Goal: Navigation & Orientation: Understand site structure

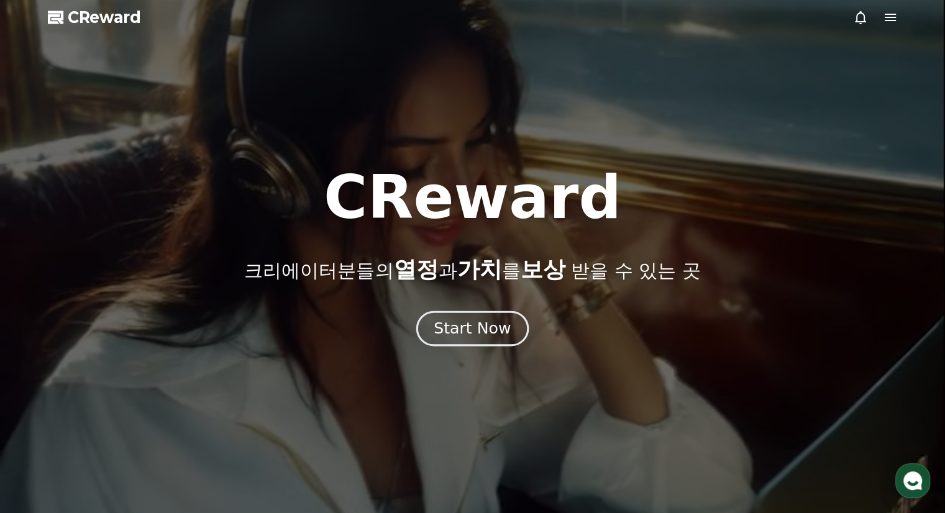
click at [459, 331] on div "Start Now" at bounding box center [472, 328] width 77 height 21
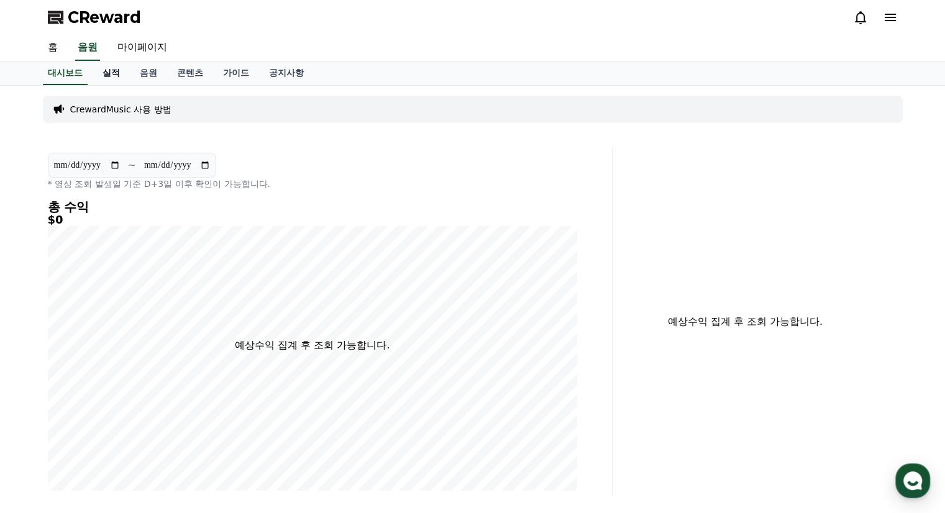
click at [109, 73] on link "실적" at bounding box center [111, 74] width 37 height 24
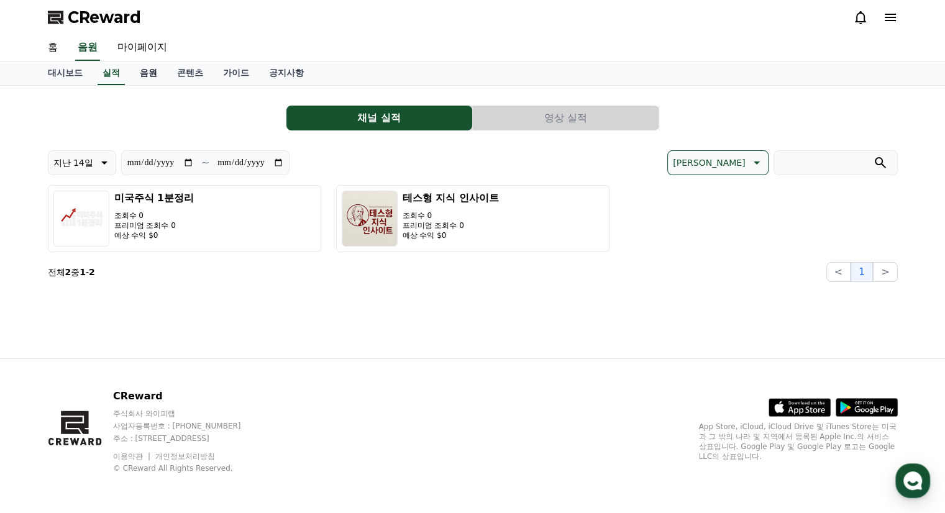
click at [152, 75] on link "음원" at bounding box center [148, 74] width 37 height 24
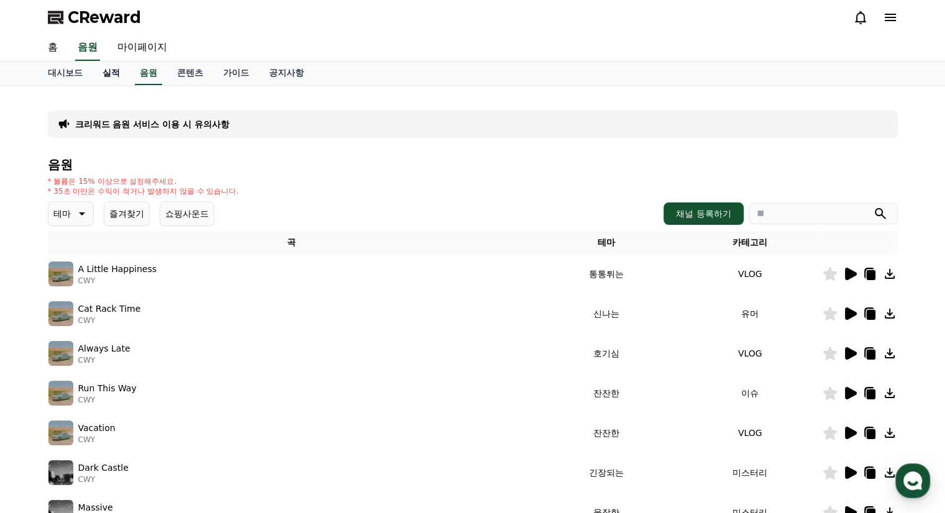
click at [107, 73] on link "실적" at bounding box center [111, 74] width 37 height 24
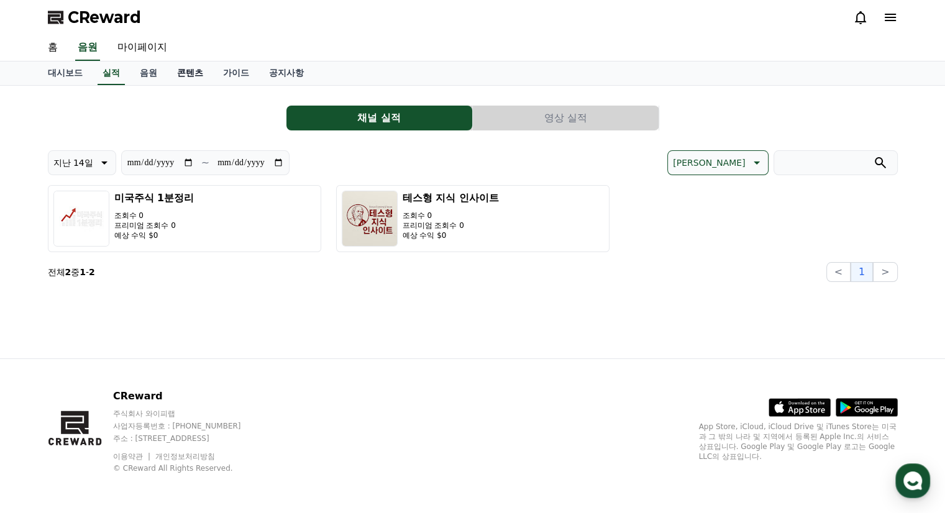
click at [185, 71] on link "콘텐츠" at bounding box center [190, 74] width 46 height 24
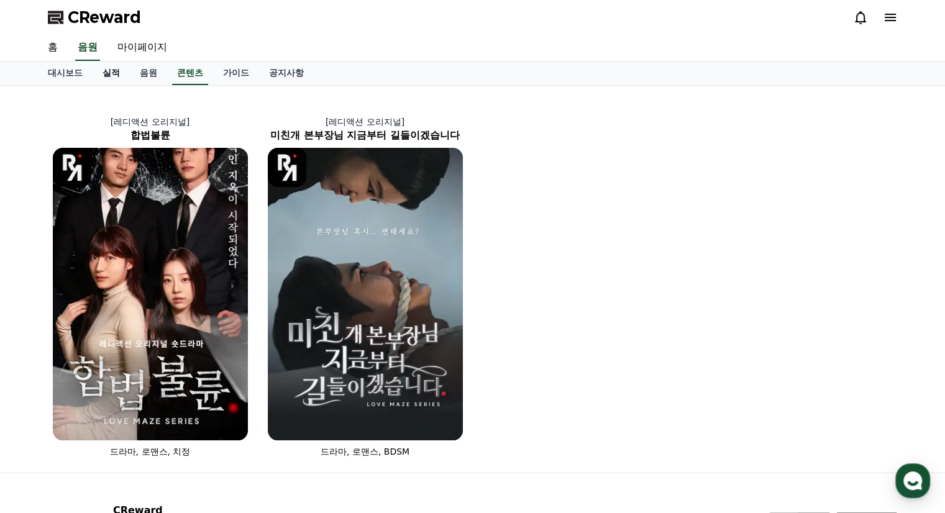
click at [112, 71] on link "실적" at bounding box center [111, 74] width 37 height 24
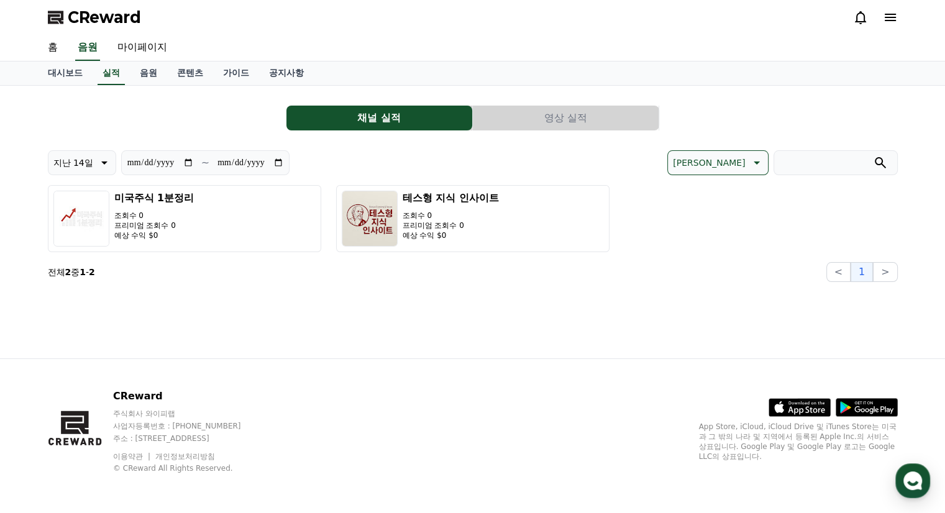
click at [569, 122] on button "영상 실적" at bounding box center [566, 118] width 186 height 25
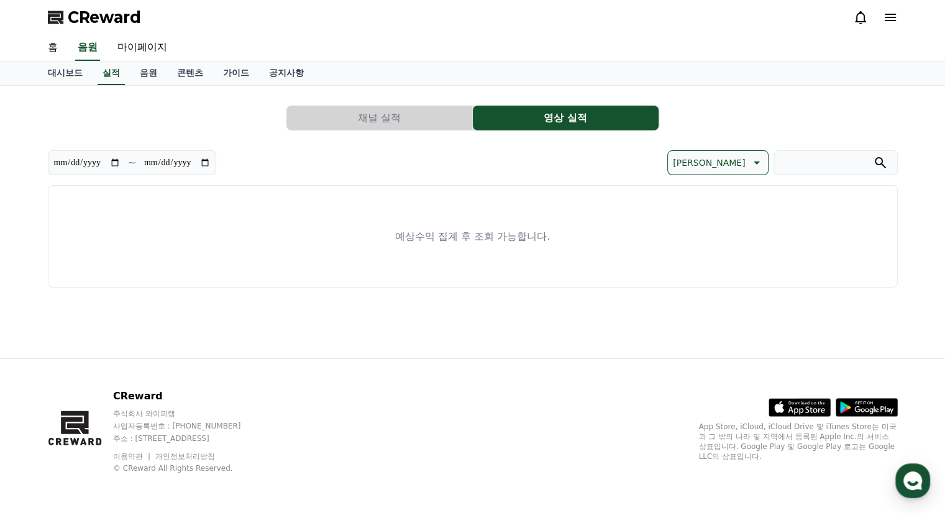
click at [386, 116] on button "채널 실적" at bounding box center [379, 118] width 186 height 25
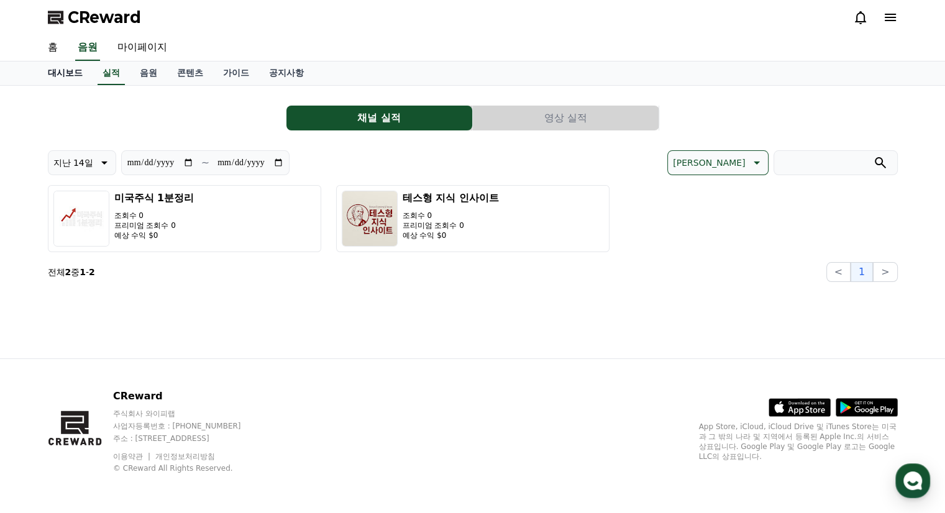
click at [60, 68] on link "대시보드" at bounding box center [65, 74] width 55 height 24
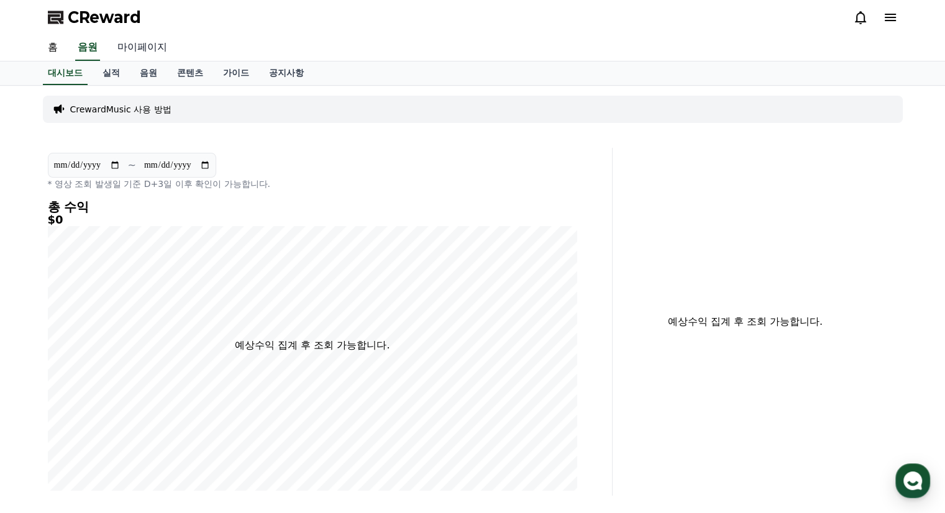
click at [149, 53] on link "마이페이지" at bounding box center [142, 48] width 70 height 26
select select "**********"
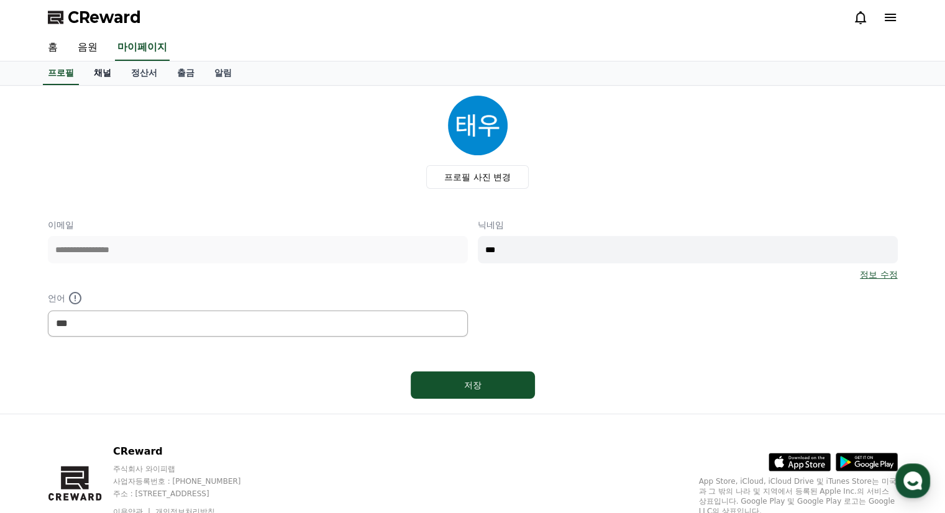
click at [101, 76] on link "채널" at bounding box center [102, 74] width 37 height 24
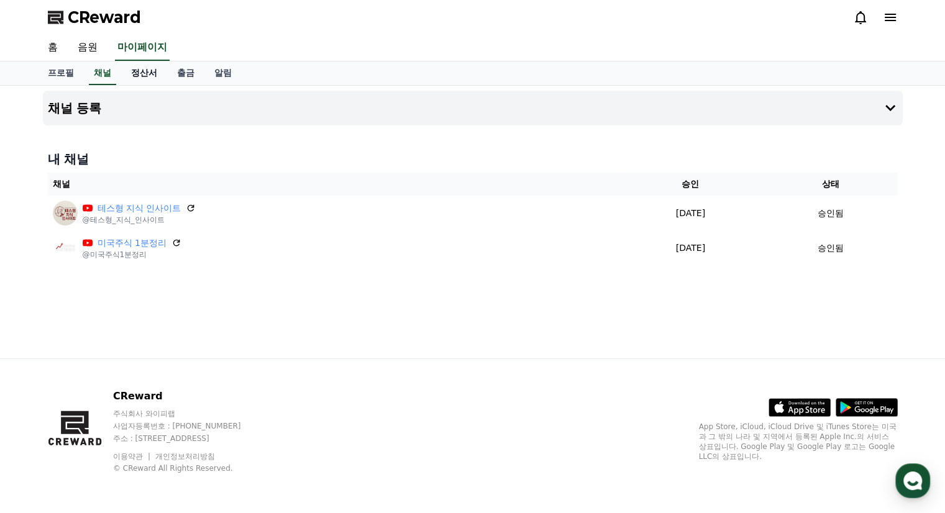
click at [149, 73] on link "정산서" at bounding box center [144, 74] width 46 height 24
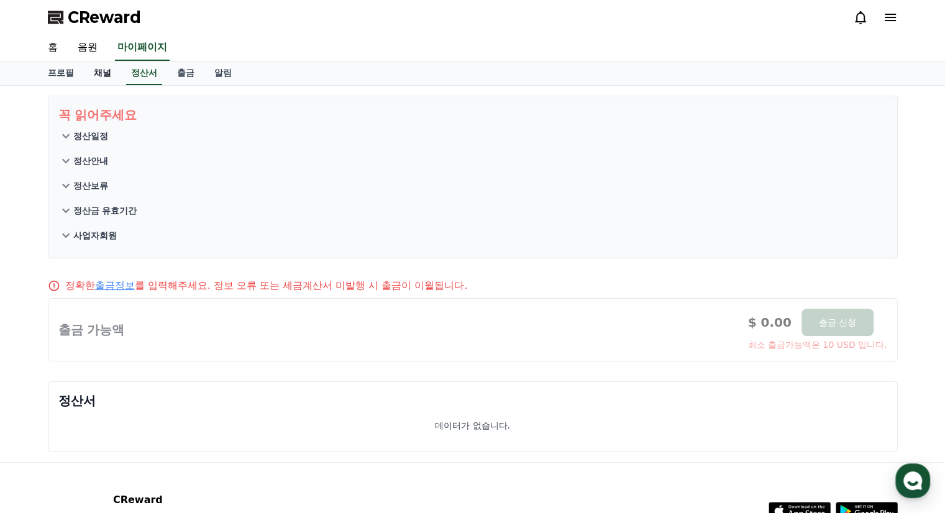
click at [95, 73] on link "채널" at bounding box center [102, 74] width 37 height 24
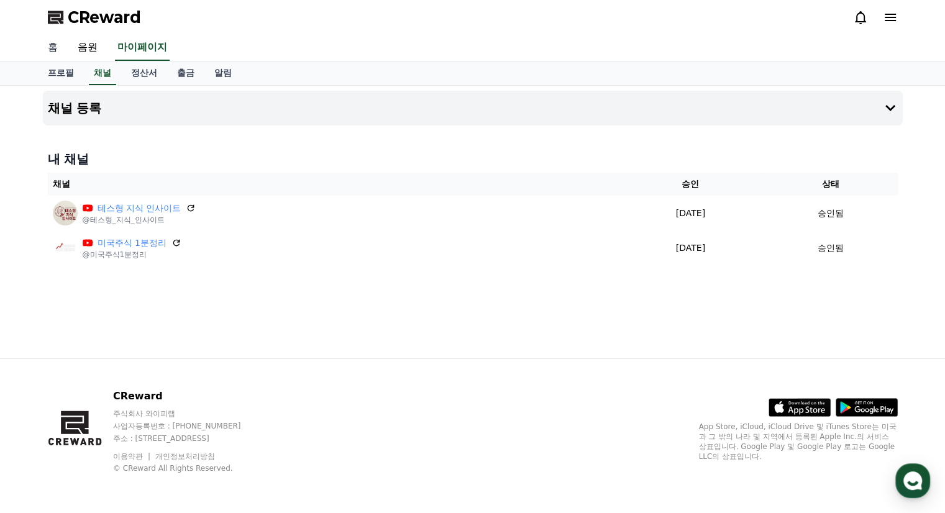
click at [52, 50] on link "홈" at bounding box center [53, 48] width 30 height 26
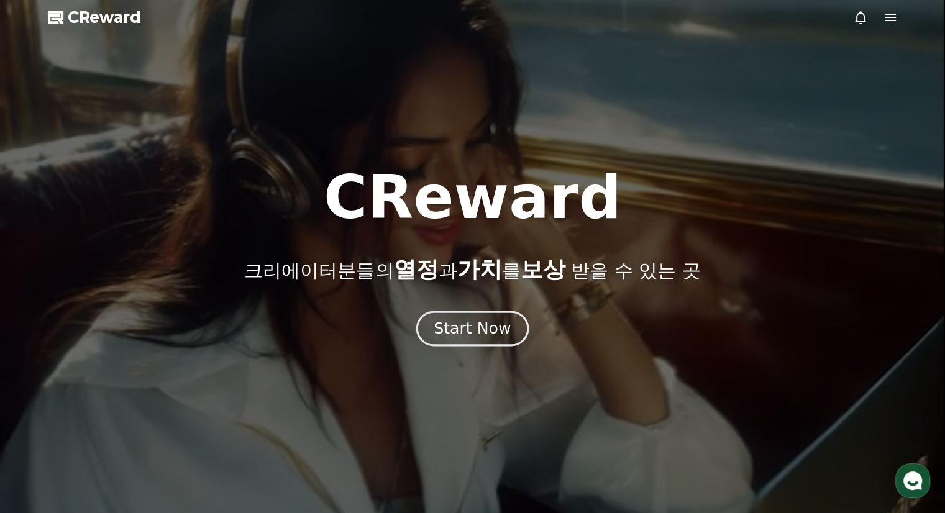
click at [492, 330] on div "Start Now" at bounding box center [472, 328] width 77 height 21
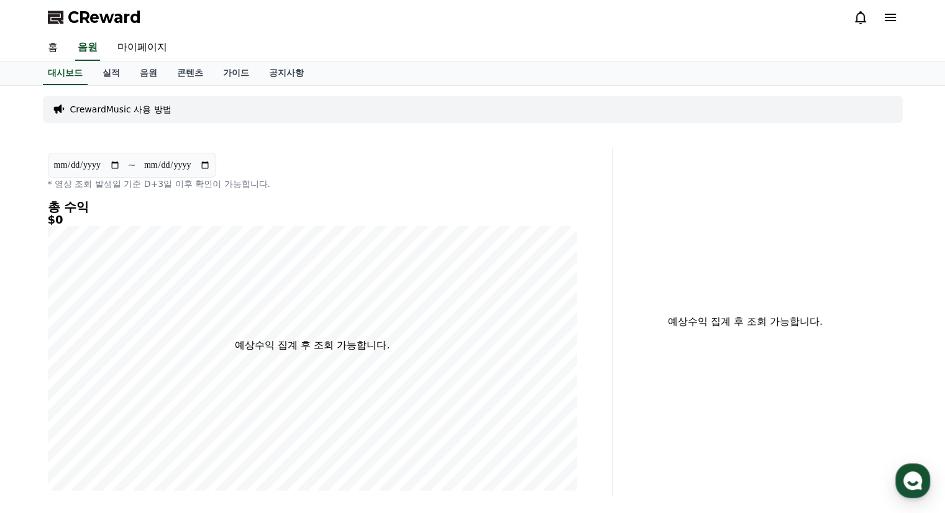
click at [110, 112] on p "CrewardMusic 사용 방법" at bounding box center [120, 109] width 101 height 12
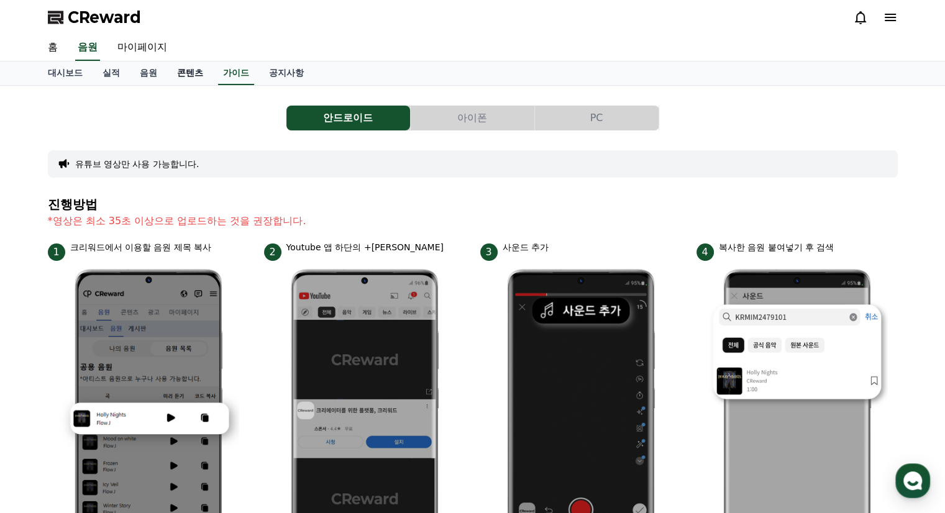
click at [188, 75] on link "콘텐츠" at bounding box center [190, 74] width 46 height 24
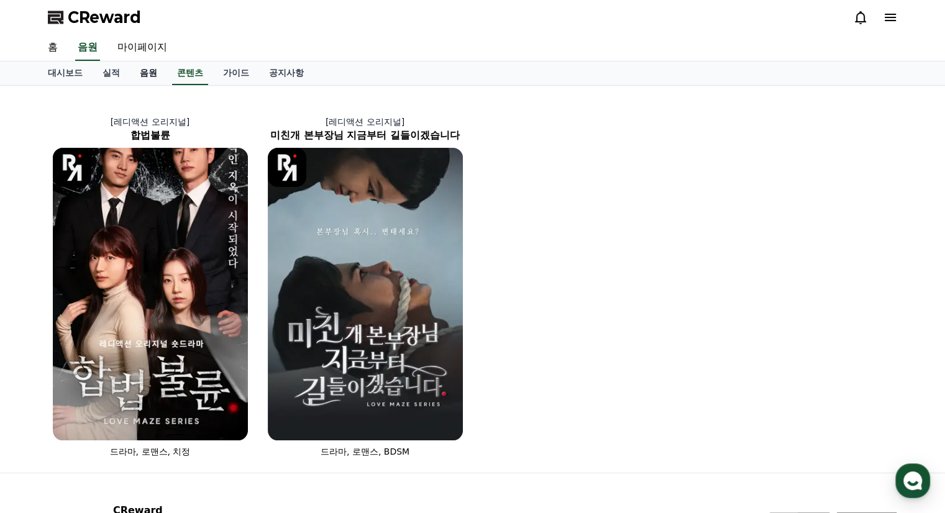
click at [149, 75] on link "음원" at bounding box center [148, 74] width 37 height 24
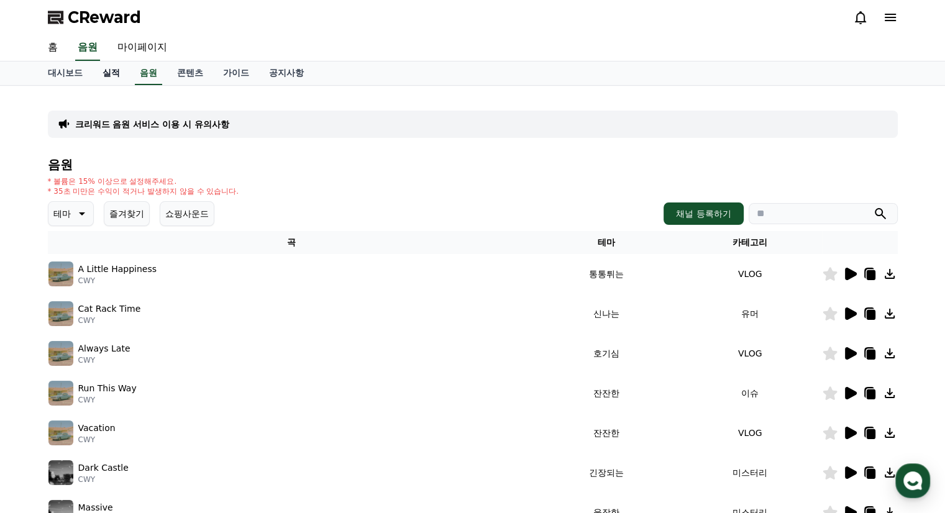
click at [108, 77] on link "실적" at bounding box center [111, 74] width 37 height 24
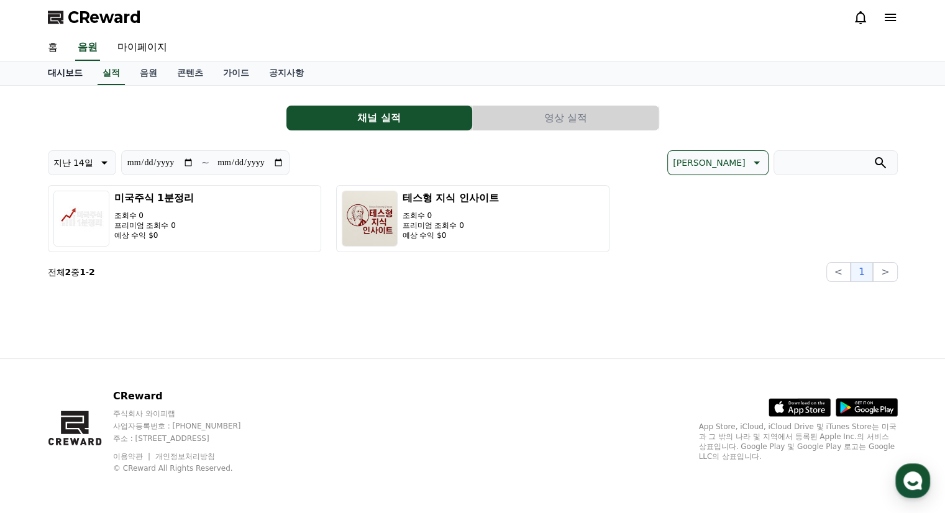
click at [73, 71] on link "대시보드" at bounding box center [65, 74] width 55 height 24
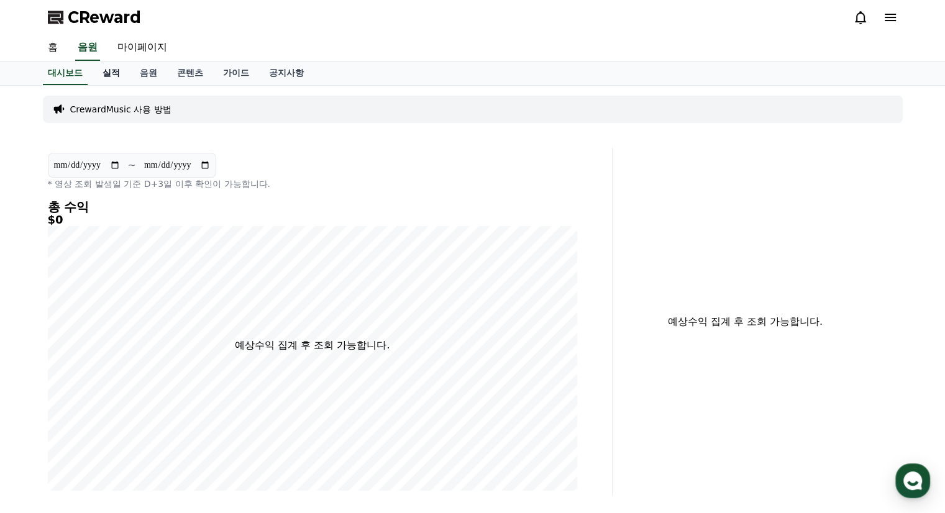
click at [107, 73] on link "실적" at bounding box center [111, 74] width 37 height 24
